Goal: Information Seeking & Learning: Understand process/instructions

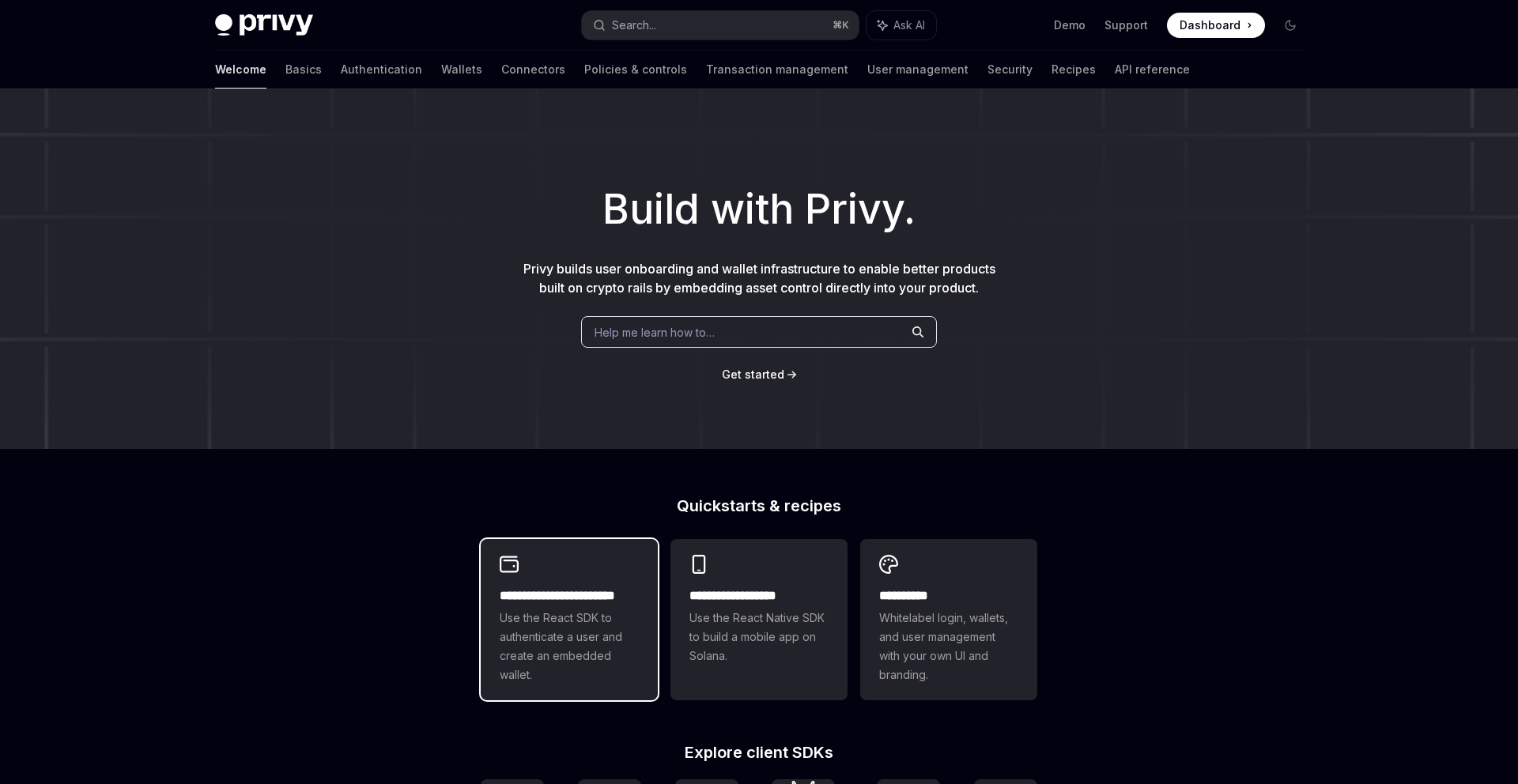
click at [594, 619] on span "Use the React SDK to authenticate a user and create an embedded wallet." at bounding box center [569, 646] width 139 height 76
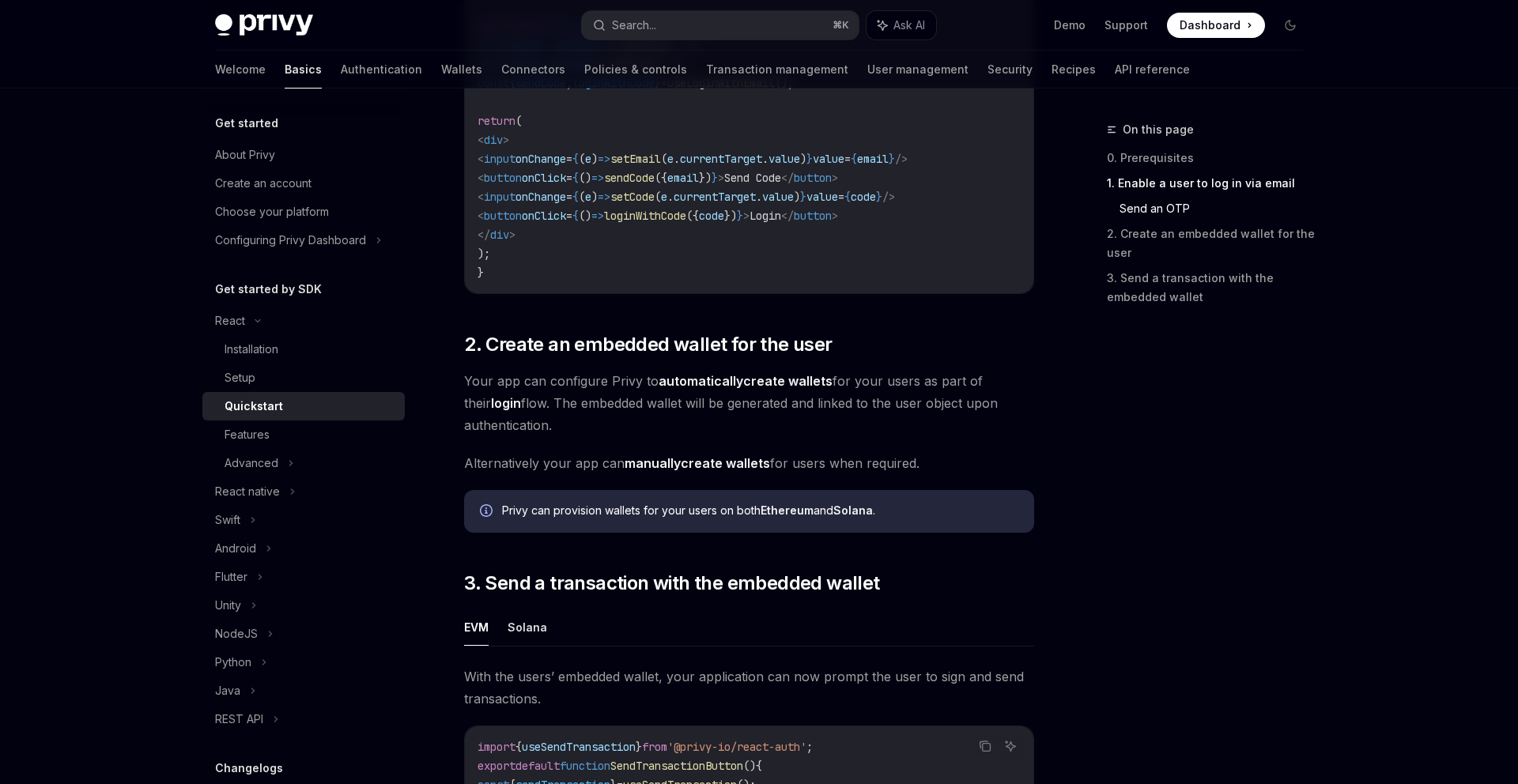
scroll to position [905, 0]
click at [807, 341] on span "2. Create an embedded wallet for the user" at bounding box center [647, 343] width 367 height 25
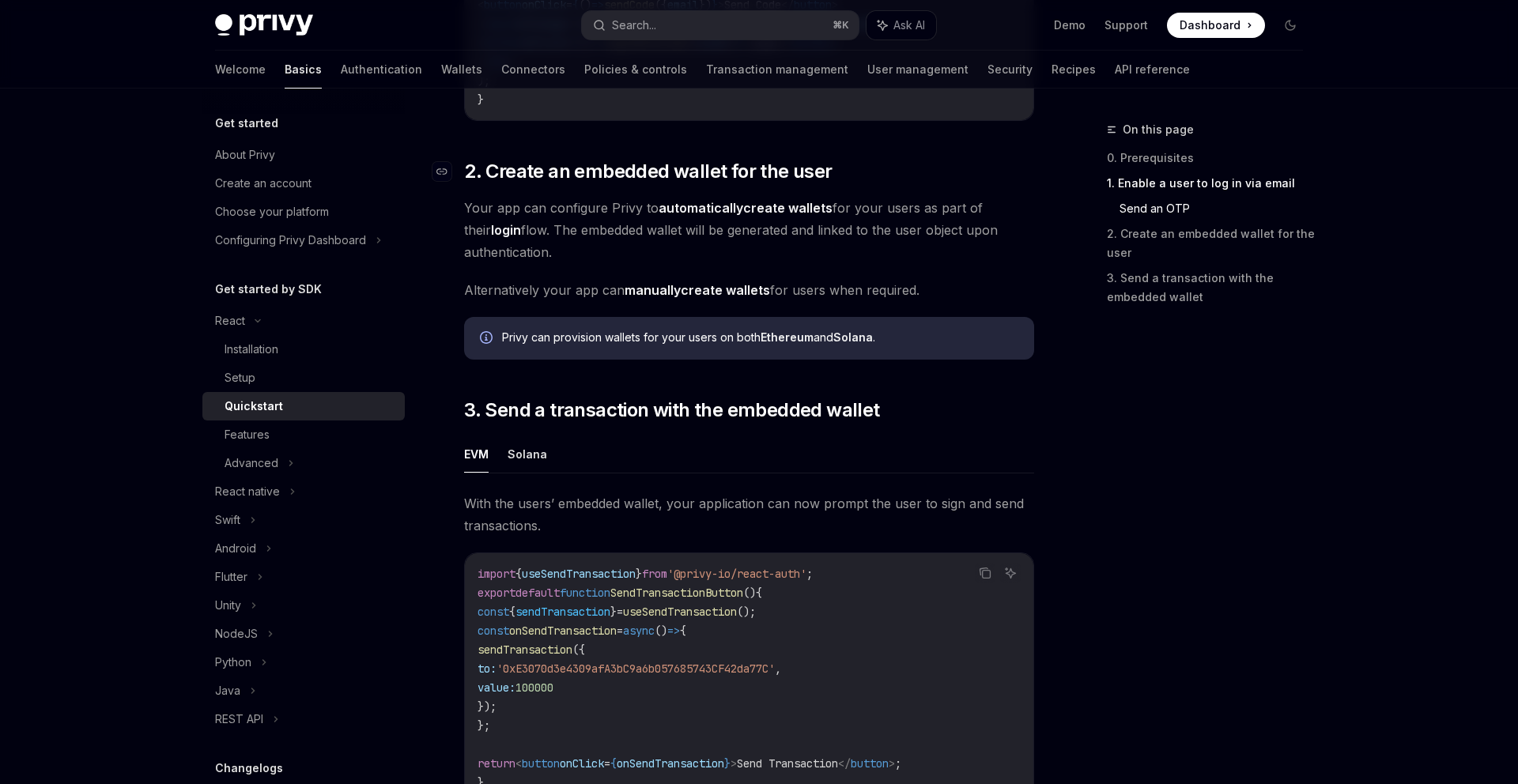
click at [807, 341] on strong "Ethereum" at bounding box center [787, 337] width 53 height 13
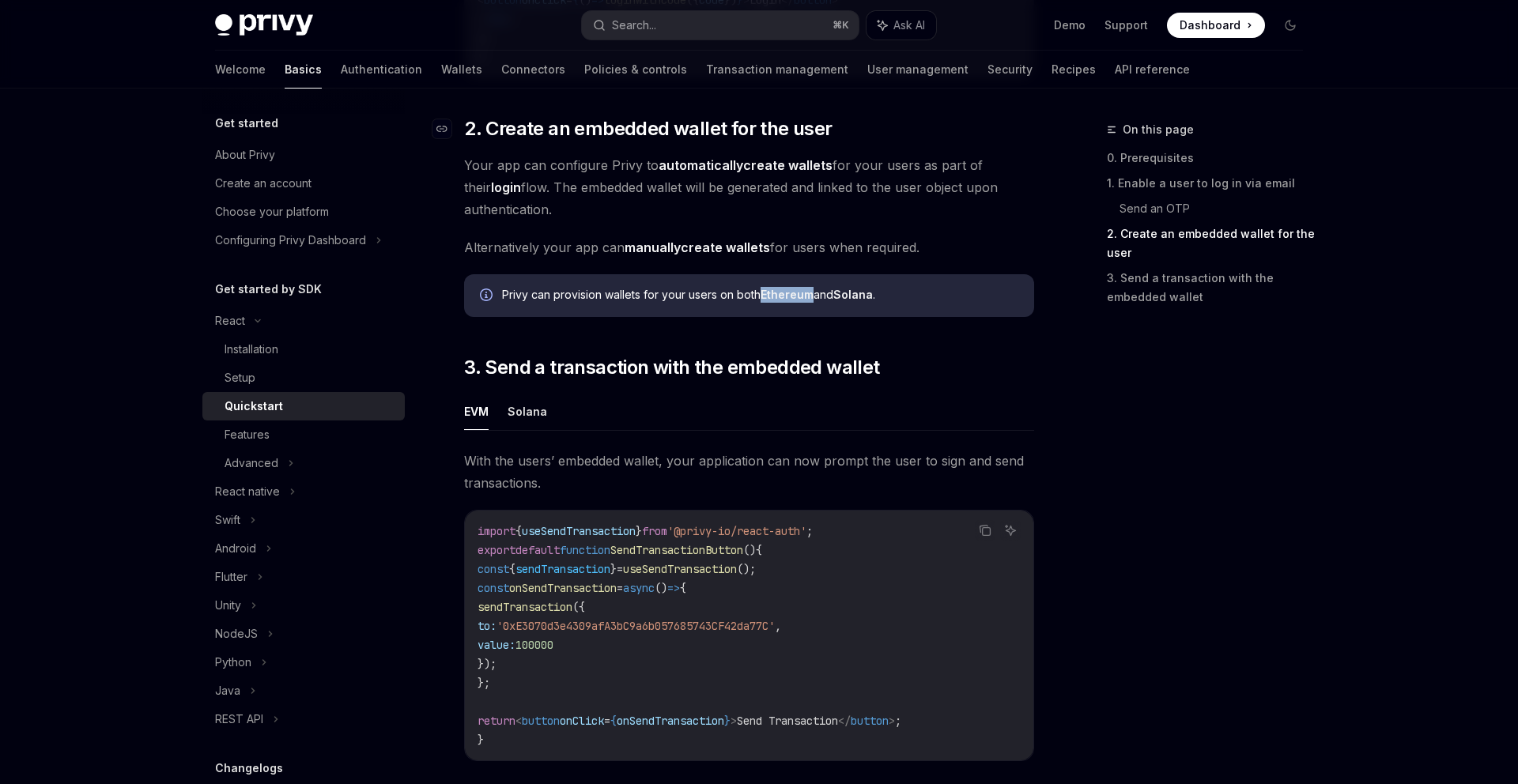
scroll to position [1122, 0]
click at [811, 340] on div "​ 0. Prerequisites This guide assumes that you have completed the Setup guide. …" at bounding box center [749, 28] width 570 height 1801
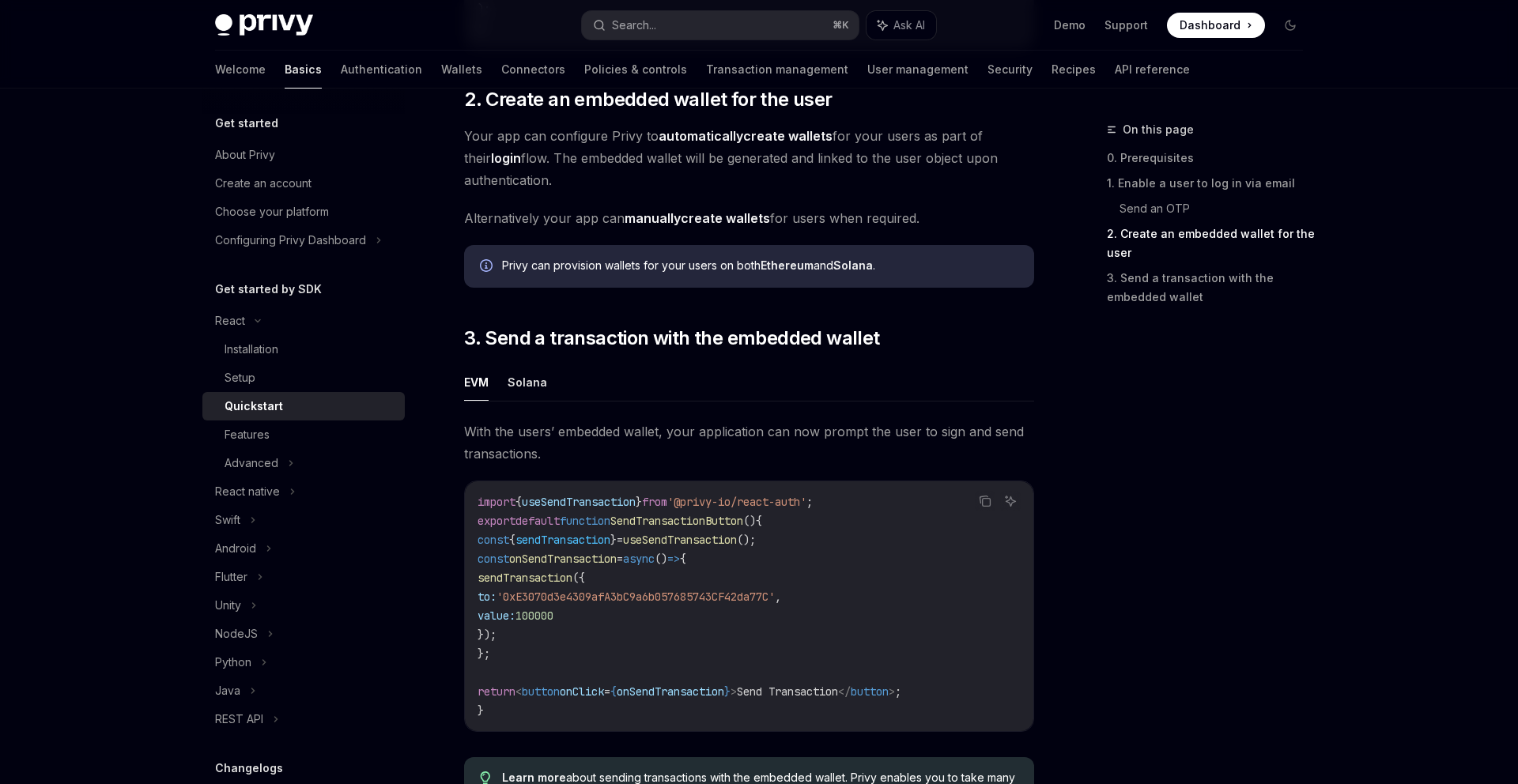
scroll to position [1154, 0]
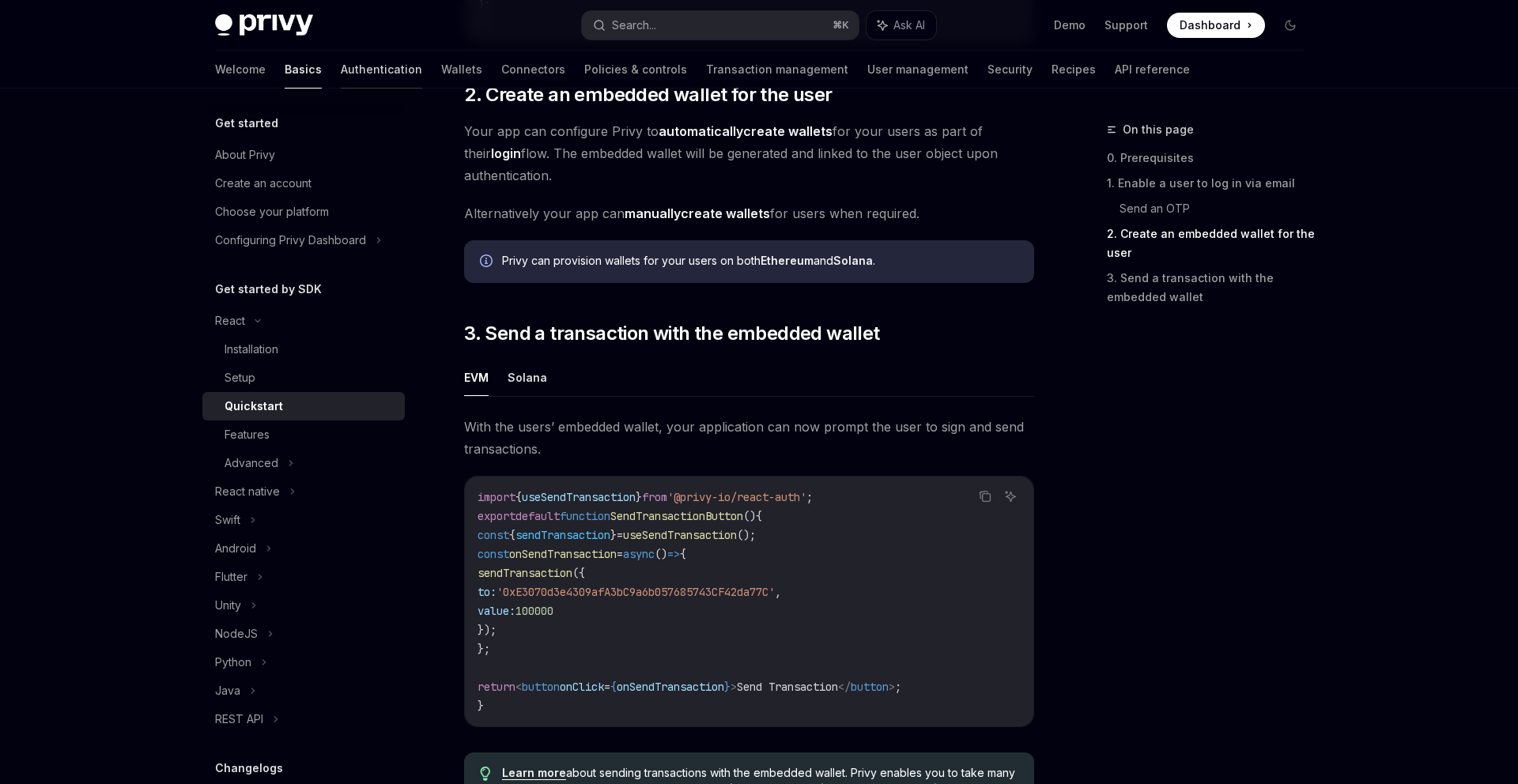
click at [341, 70] on link "Authentication" at bounding box center [381, 69] width 82 height 37
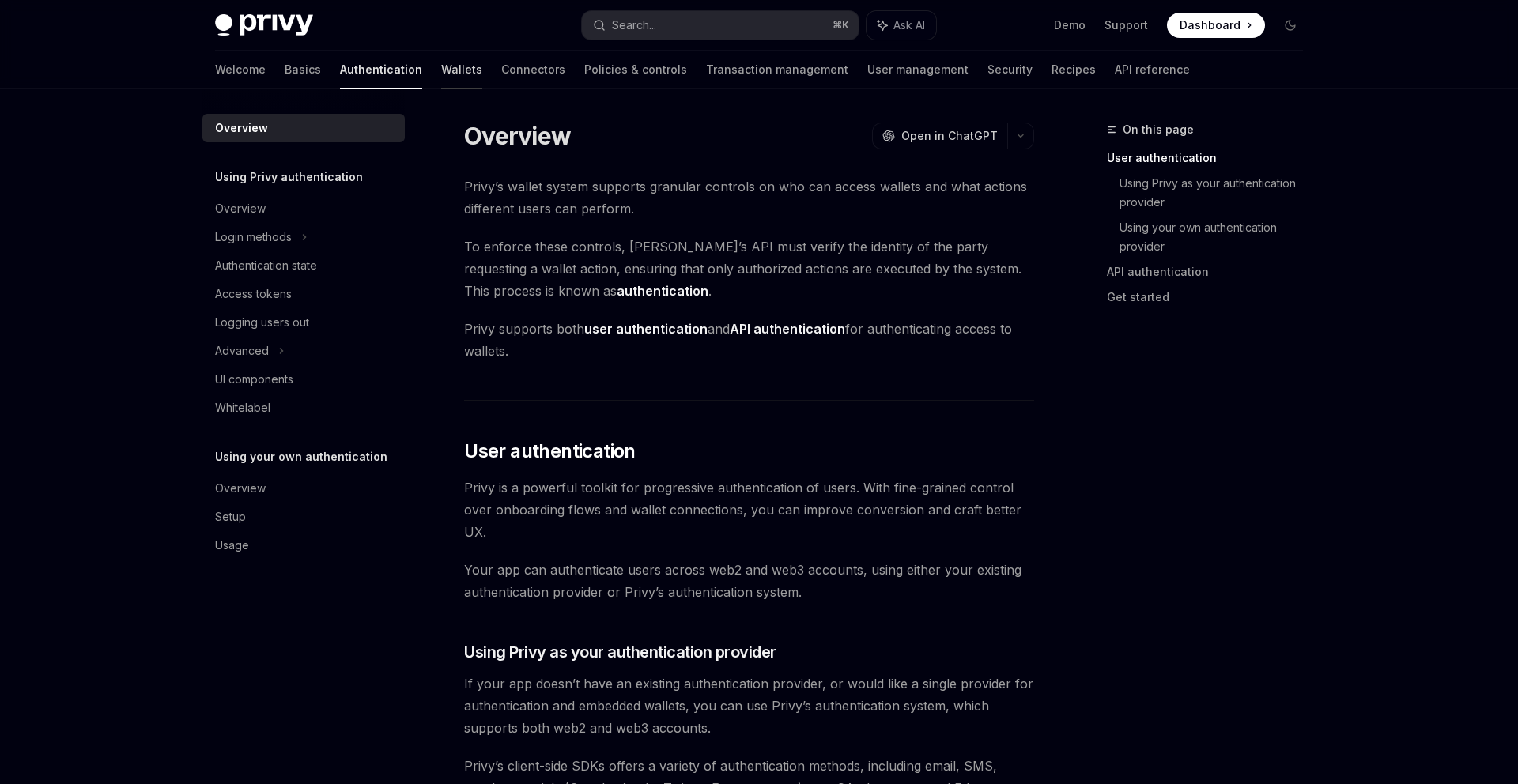
click at [441, 53] on link "Wallets" at bounding box center [462, 69] width 41 height 37
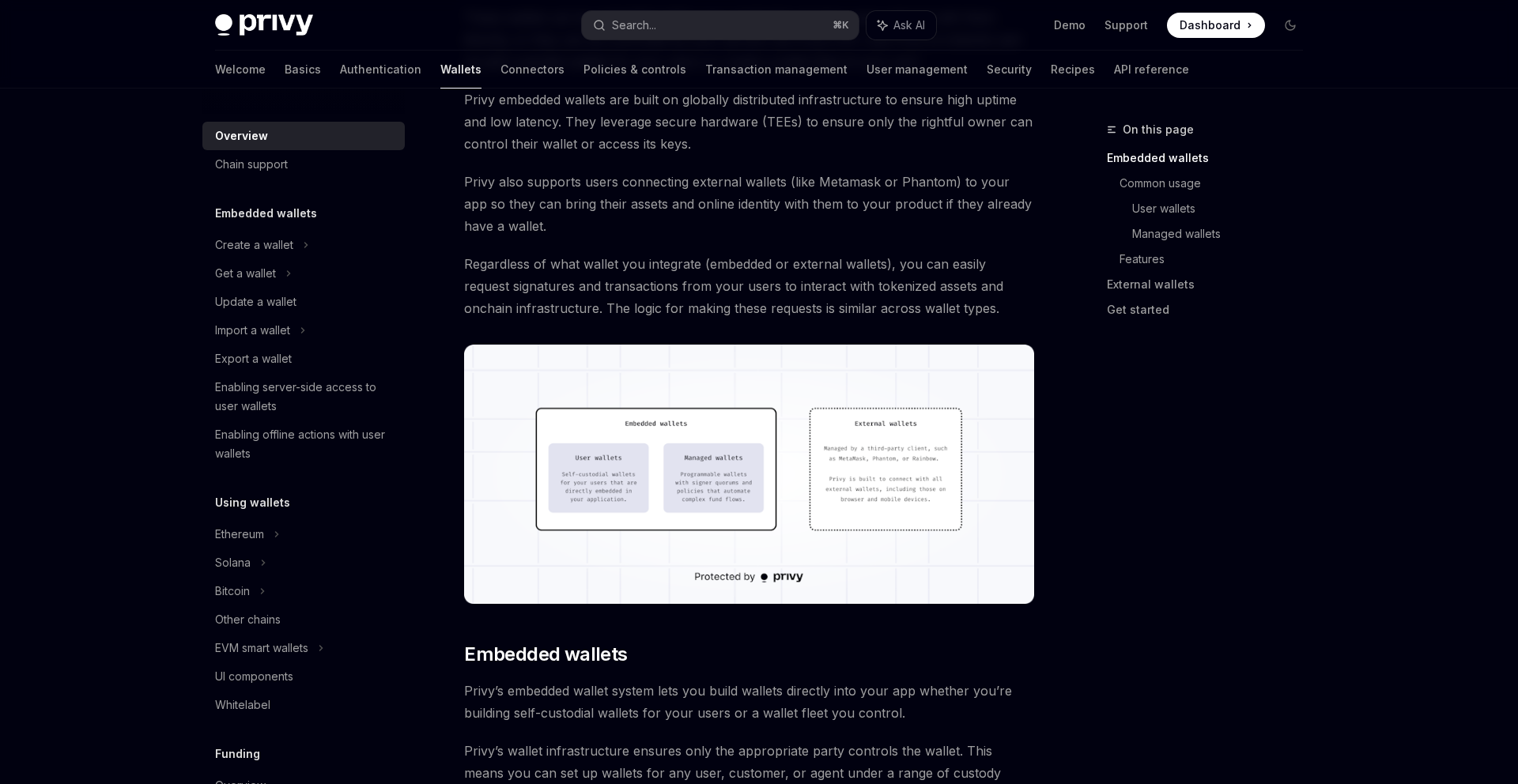
scroll to position [269, 0]
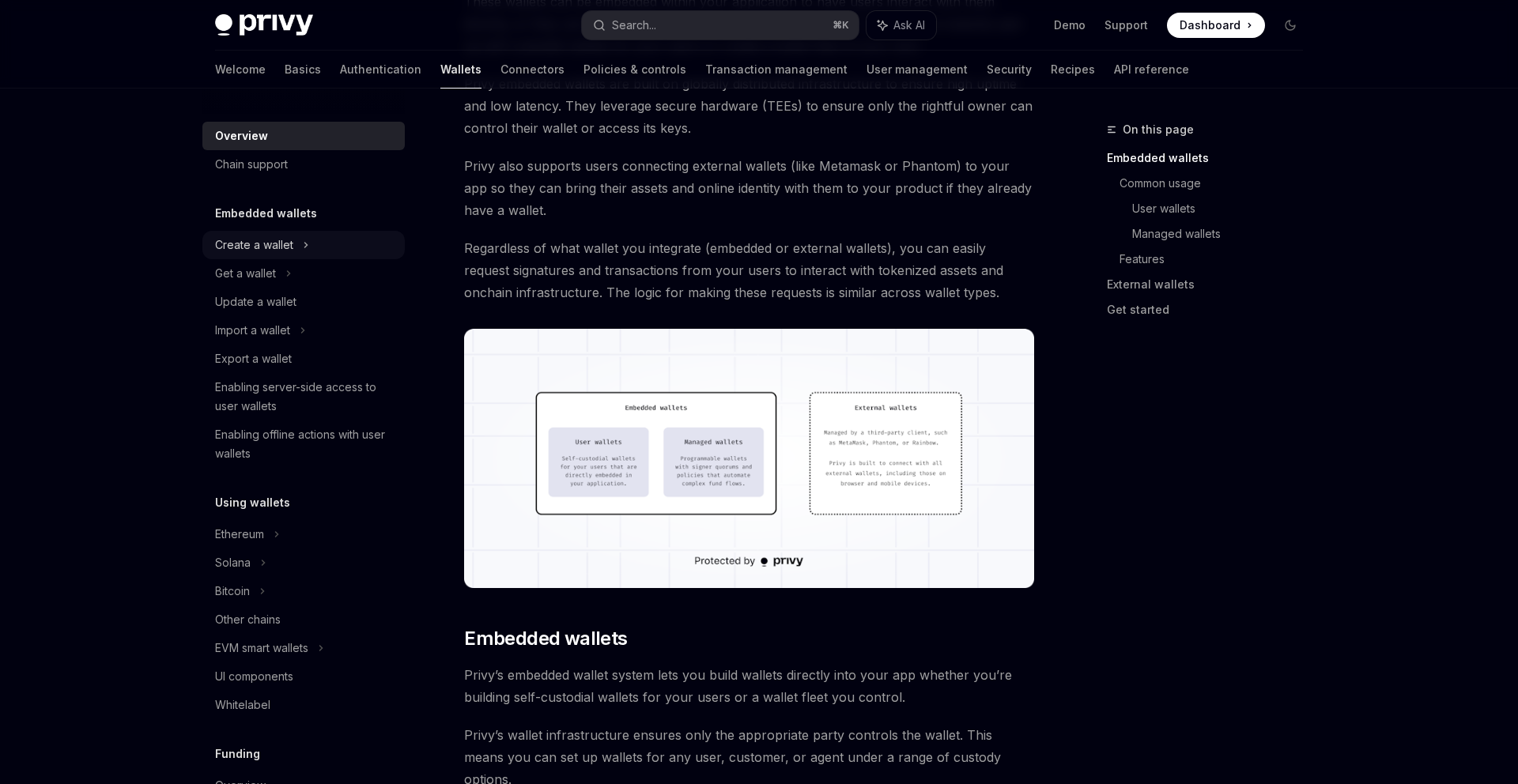
click at [271, 245] on div "Create a wallet" at bounding box center [254, 244] width 79 height 19
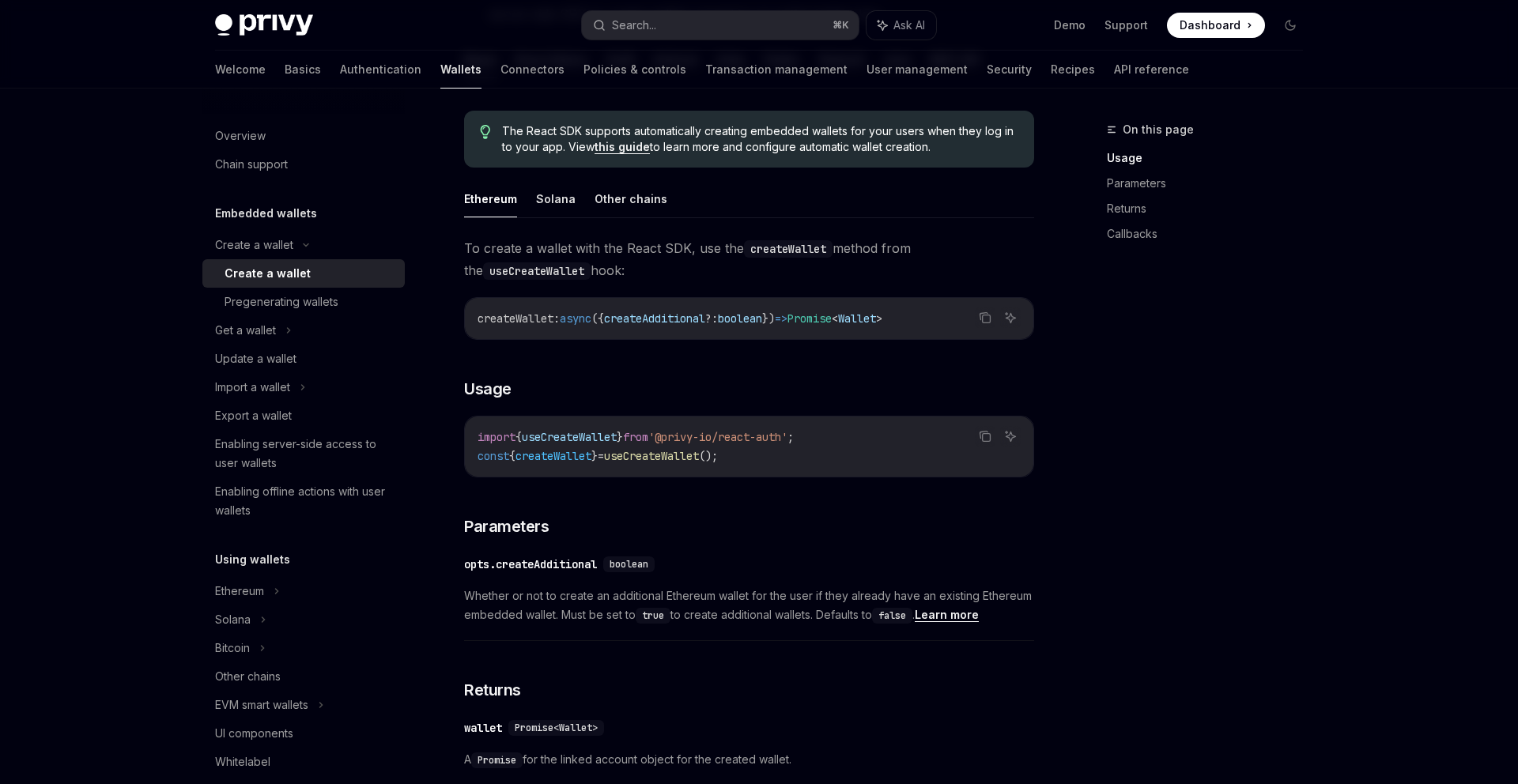
scroll to position [377, 0]
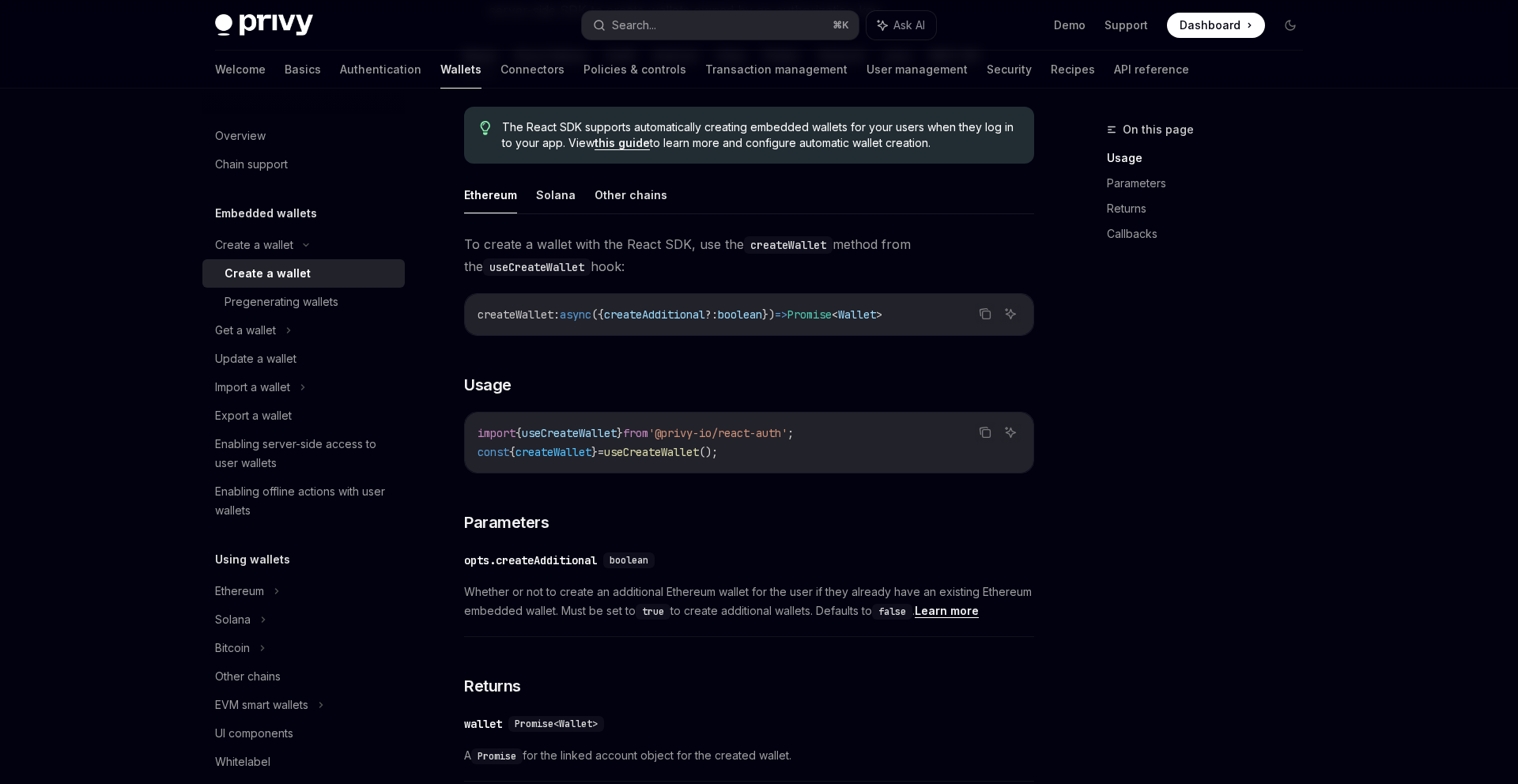
click at [1203, 26] on span "Dashboard" at bounding box center [1210, 25] width 61 height 16
type textarea "*"
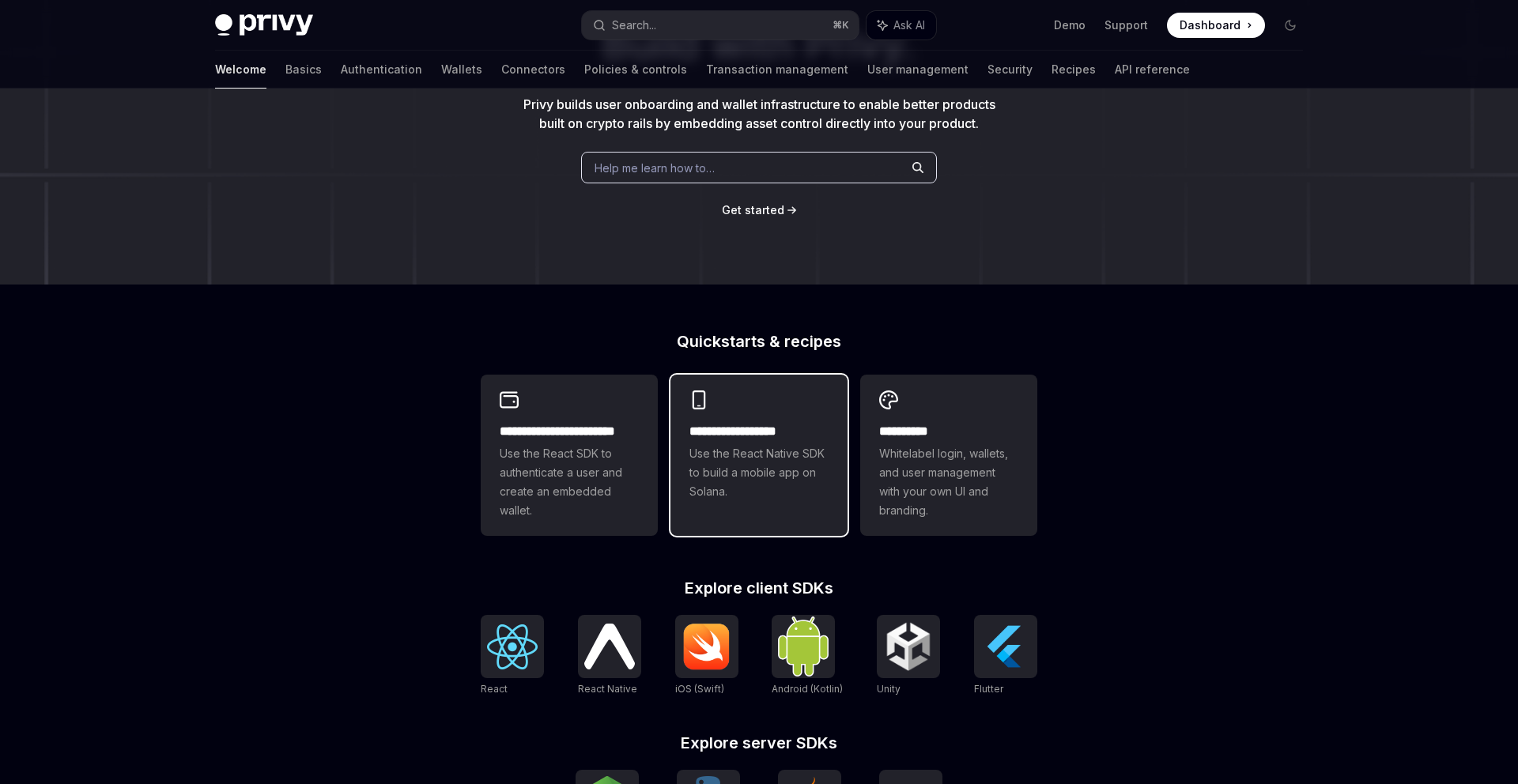
scroll to position [220, 0]
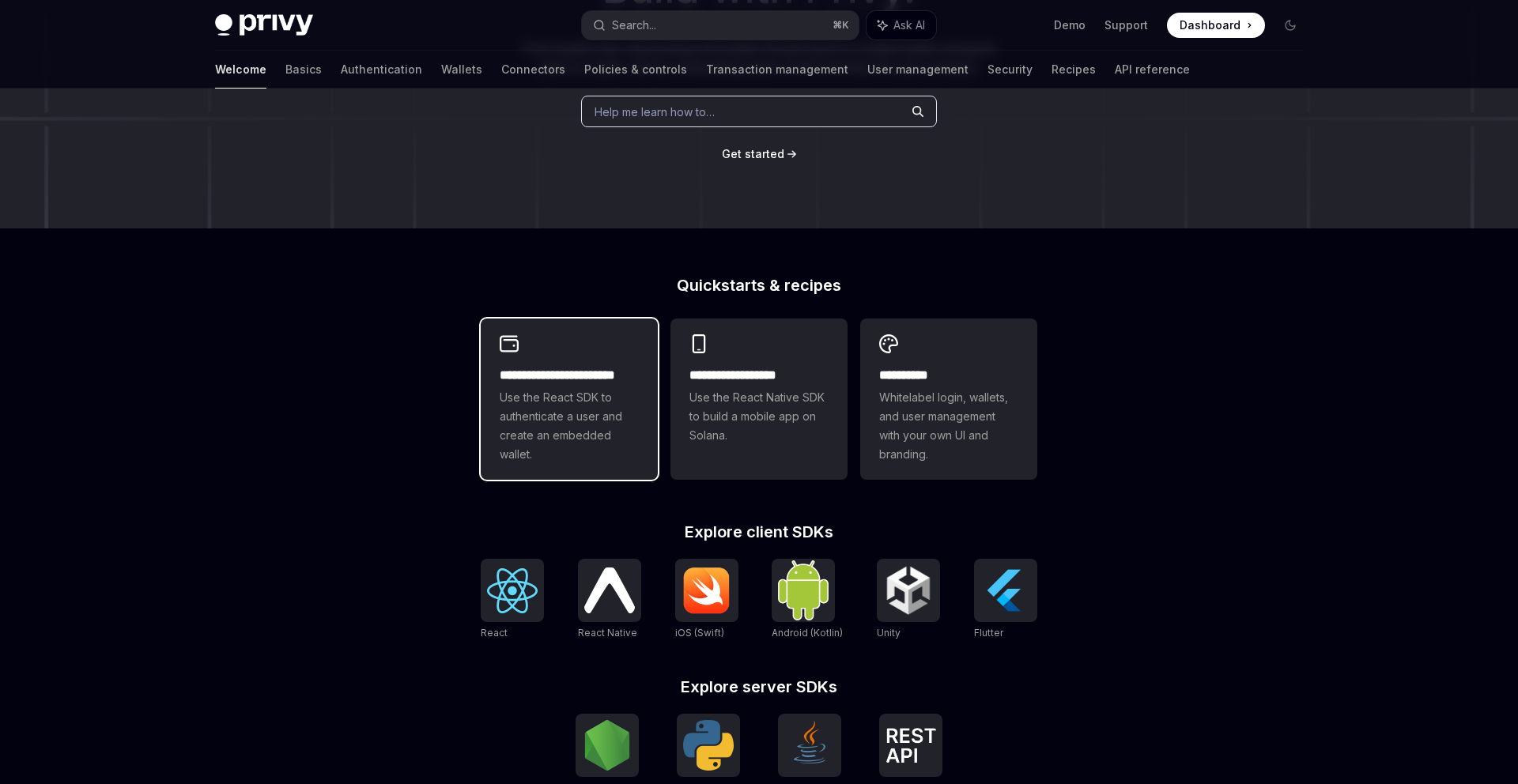
click at [587, 404] on span "Use the React SDK to authenticate a user and create an embedded wallet." at bounding box center [569, 425] width 139 height 76
type textarea "*"
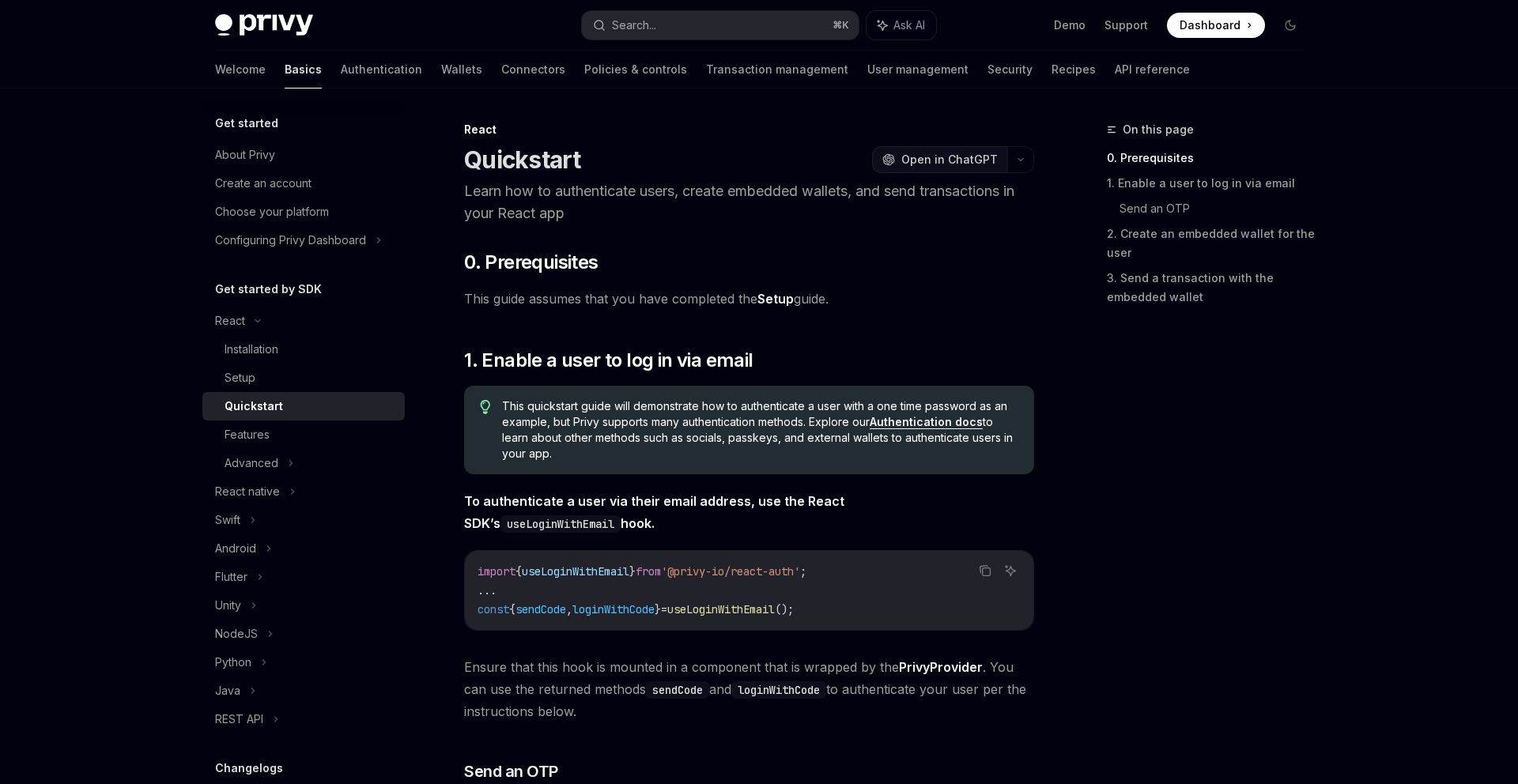
click at [963, 170] on button "OpenAI Open in ChatGPT" at bounding box center [939, 159] width 135 height 27
click at [776, 301] on link "Setup" at bounding box center [775, 299] width 37 height 17
type textarea "*"
